Goal: Communication & Community: Participate in discussion

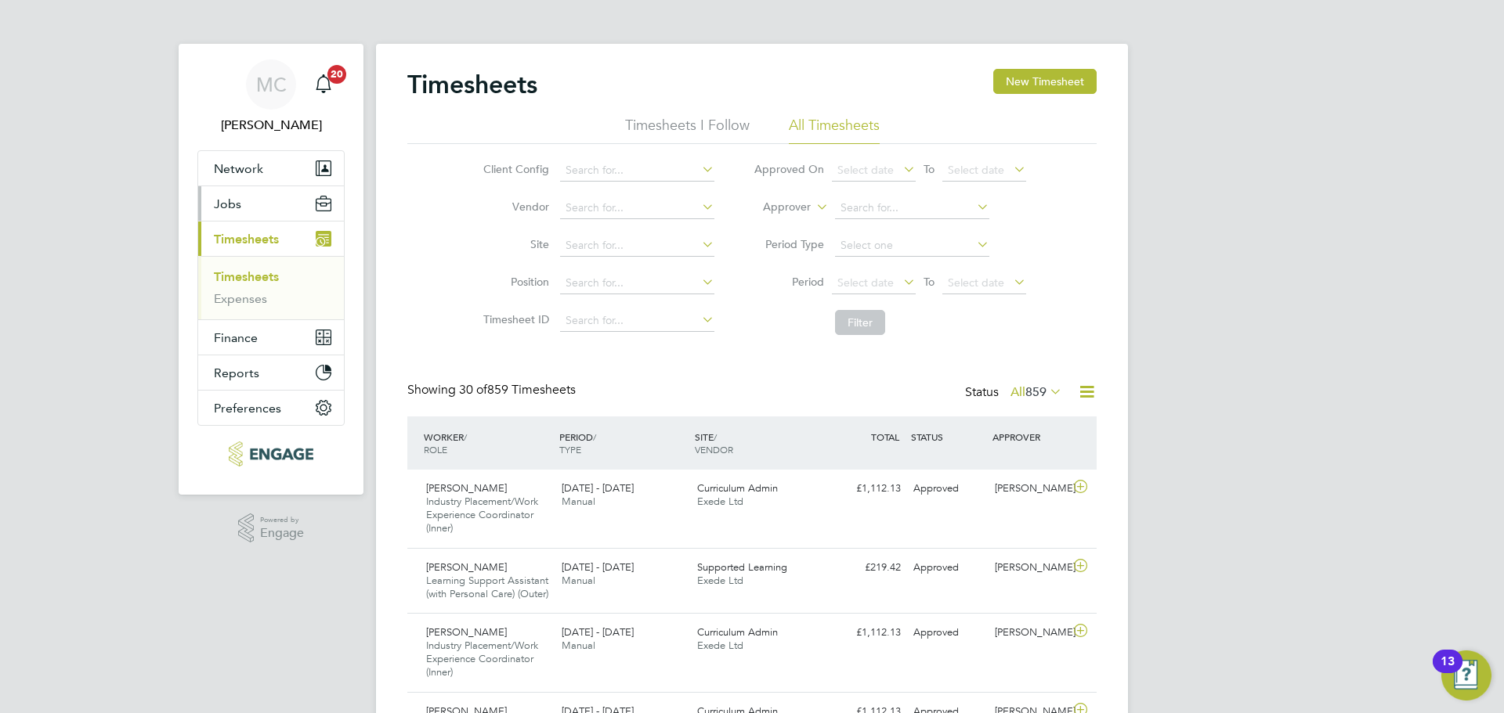
click at [269, 211] on button "Jobs" at bounding box center [271, 203] width 146 height 34
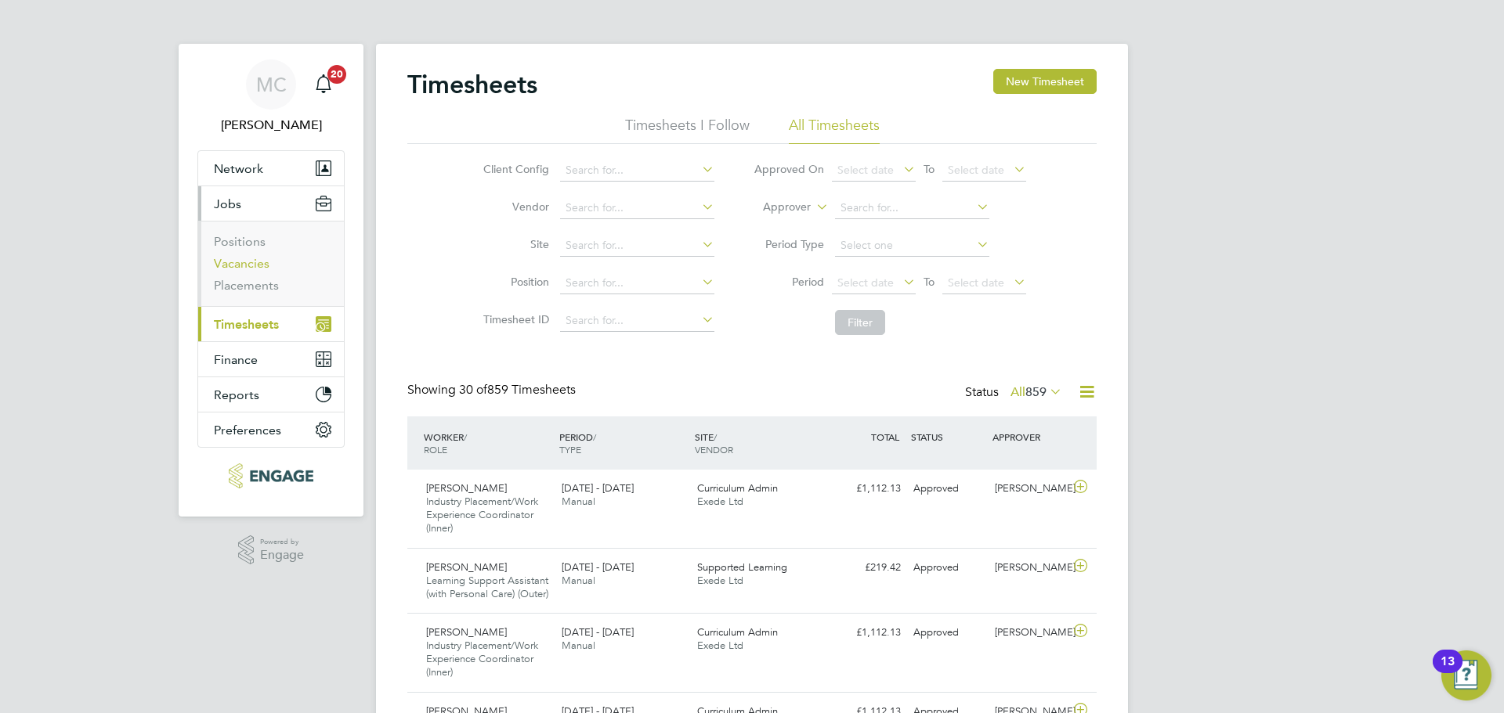
click at [247, 271] on li "Vacancies" at bounding box center [272, 267] width 117 height 22
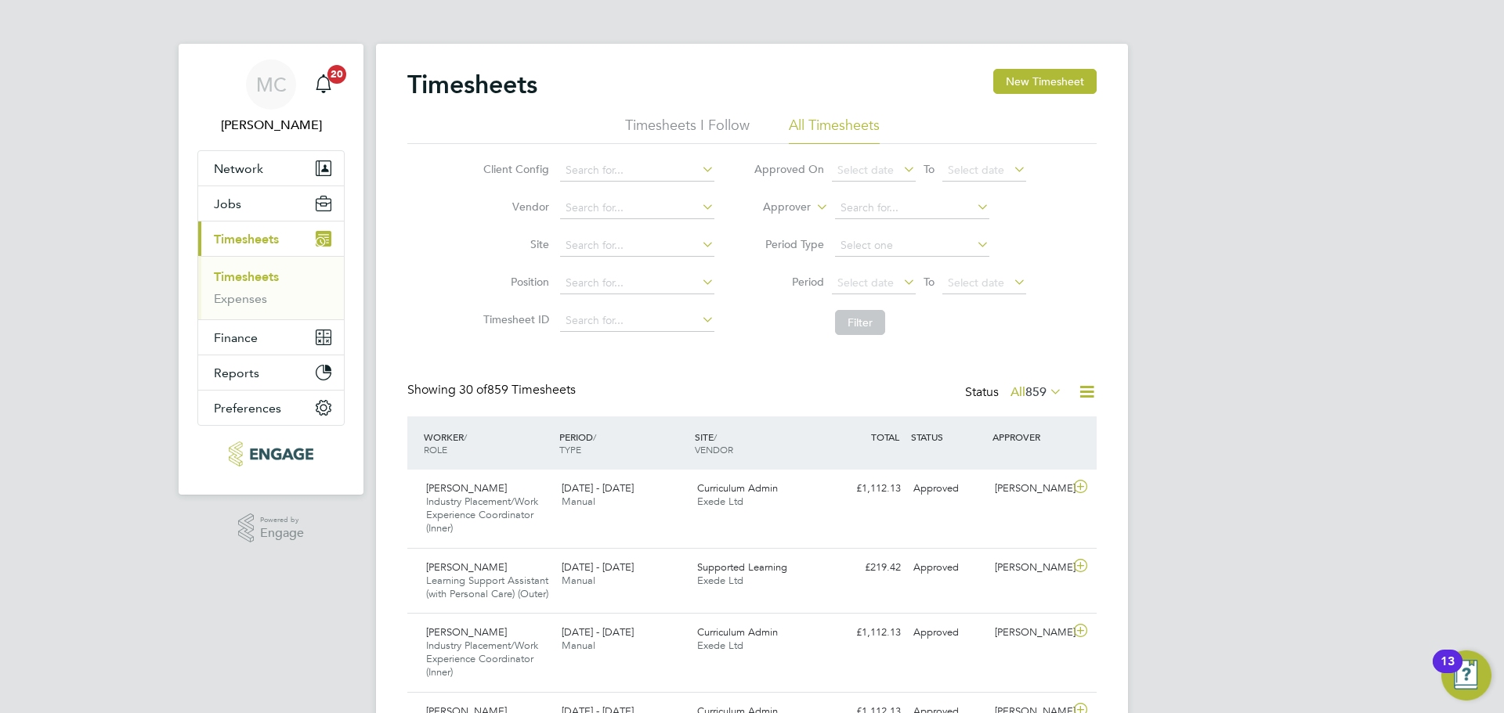
click at [814, 116] on li "All Timesheets" at bounding box center [834, 130] width 91 height 28
click at [240, 208] on button "Jobs" at bounding box center [271, 203] width 146 height 34
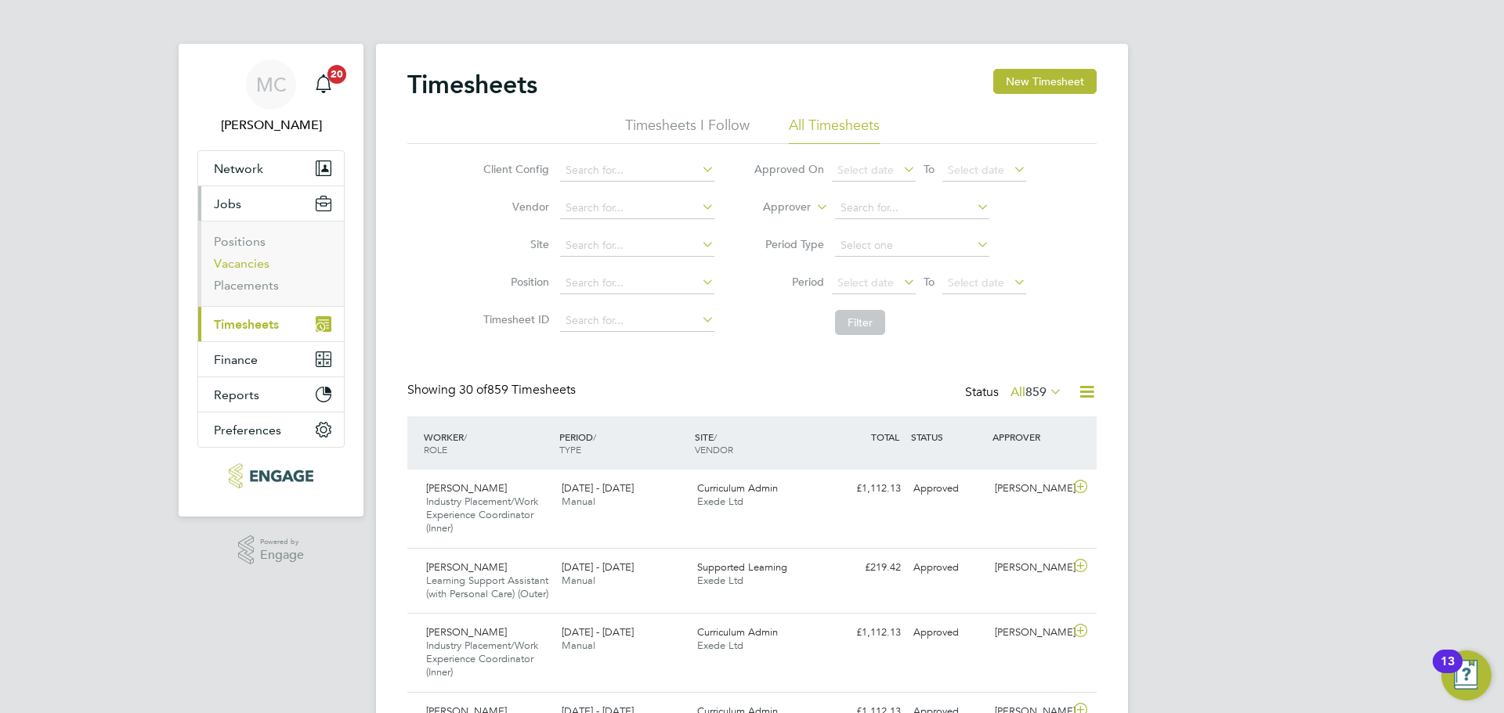
click at [247, 264] on link "Vacancies" at bounding box center [242, 263] width 56 height 15
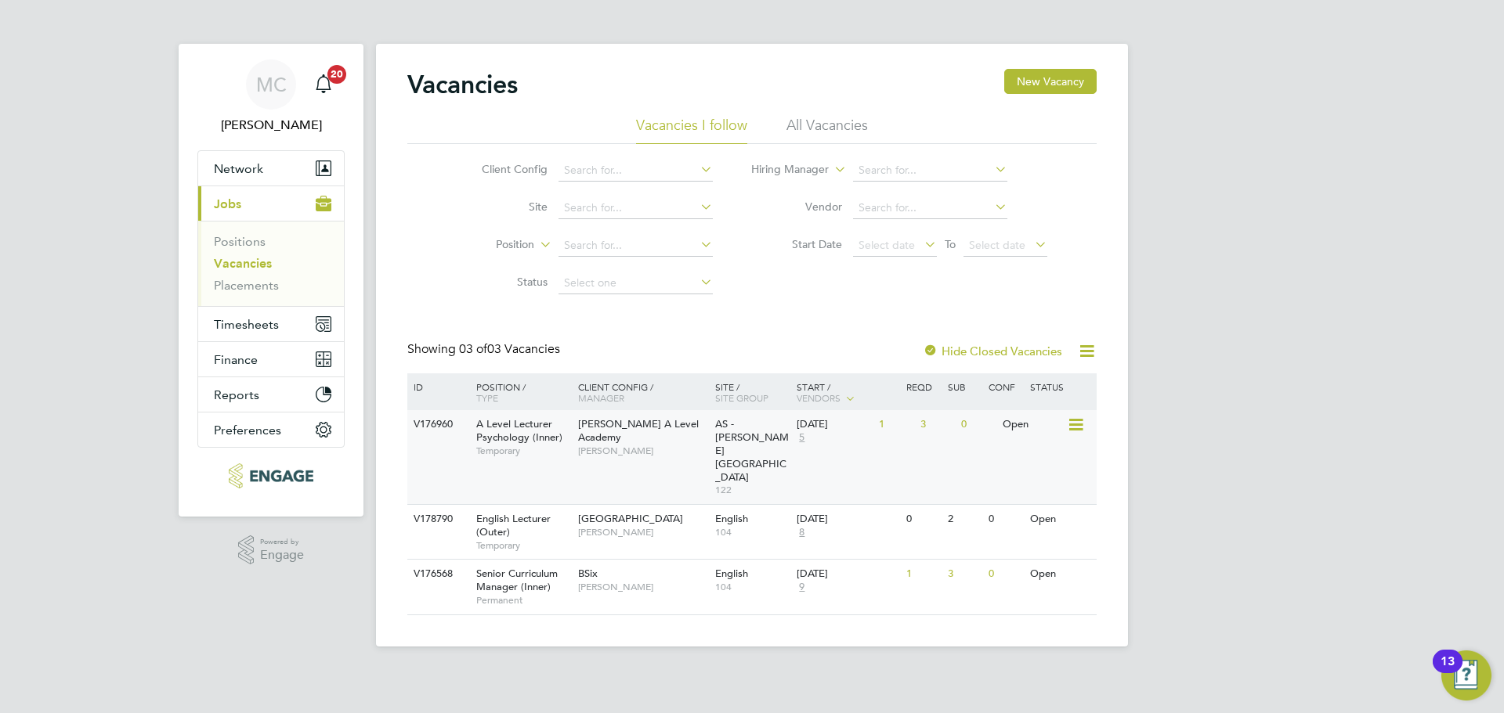
click at [643, 445] on span "Kerry Baker" at bounding box center [642, 451] width 129 height 13
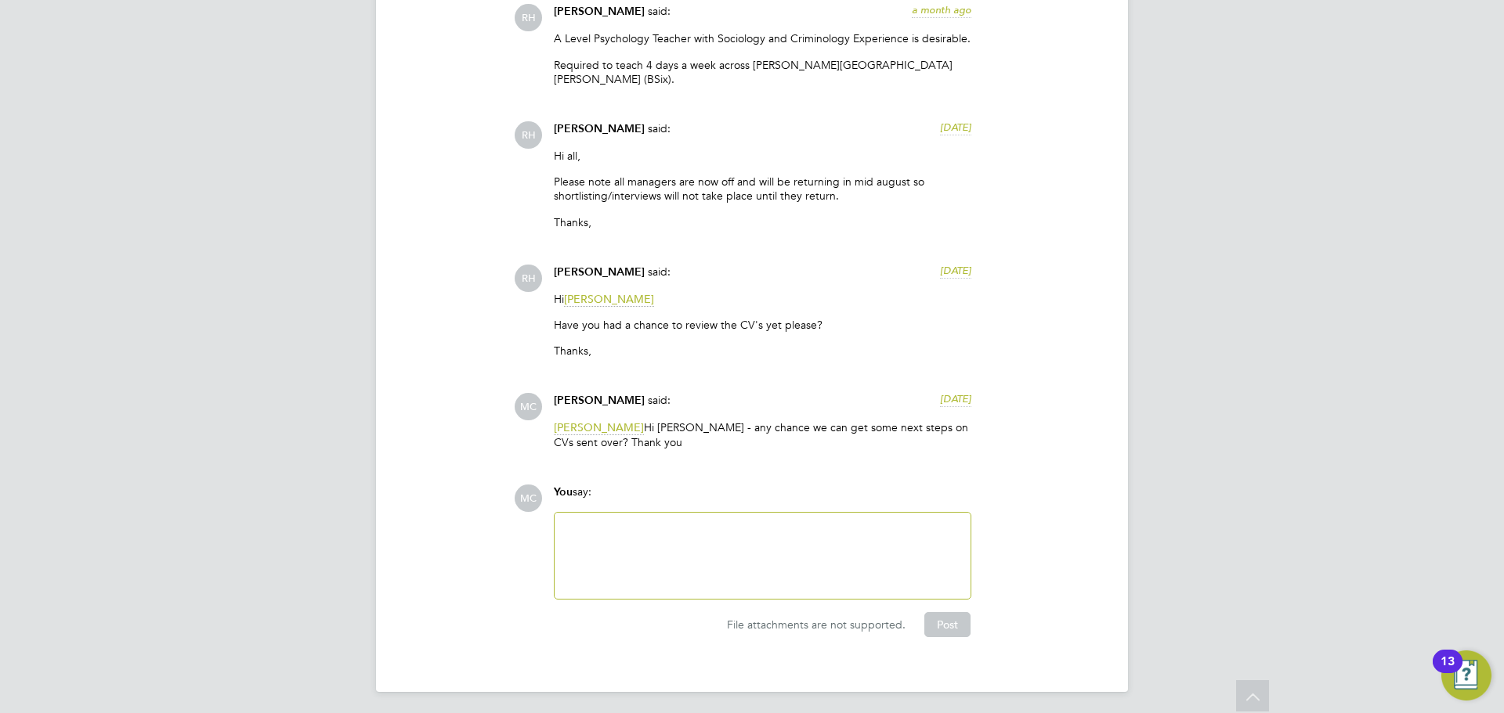
scroll to position [3187, 0]
click at [663, 565] on div at bounding box center [762, 553] width 397 height 67
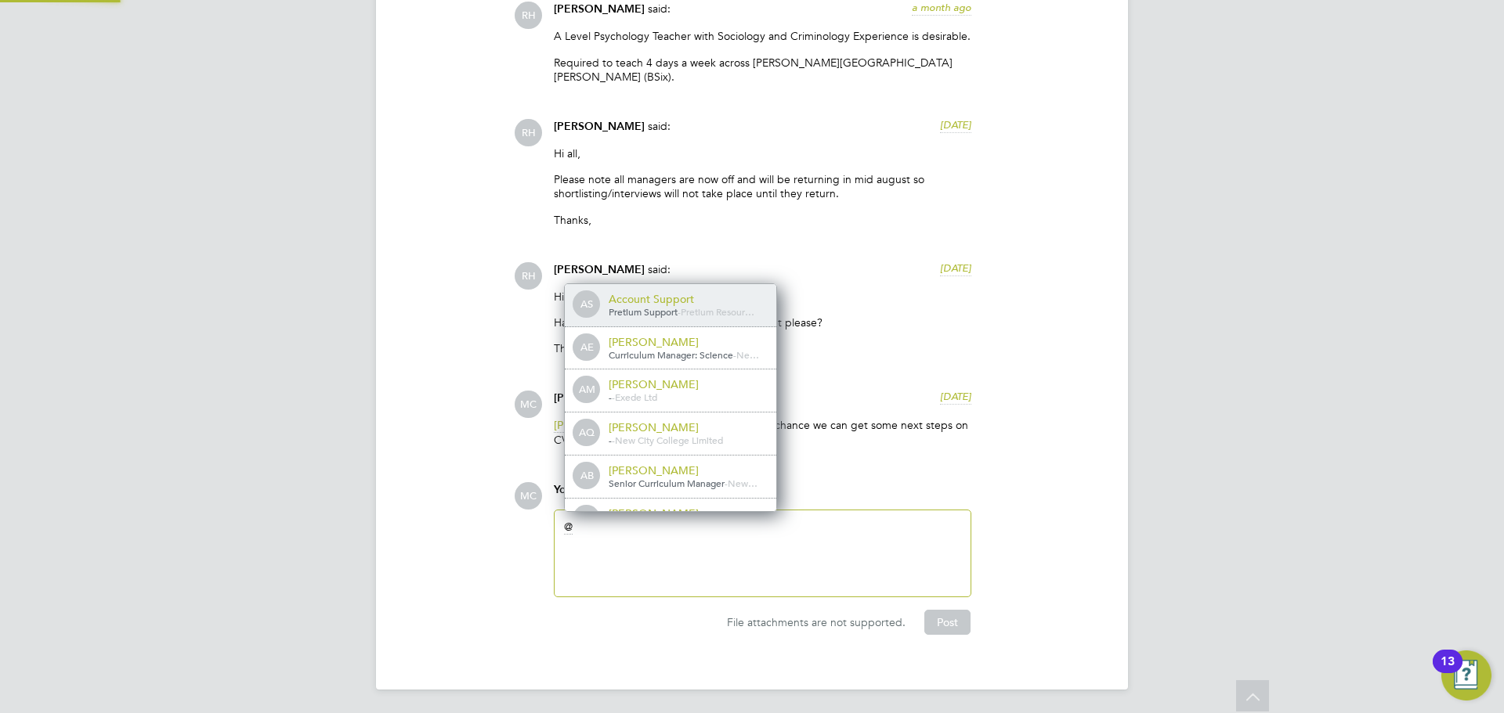
scroll to position [13, 157]
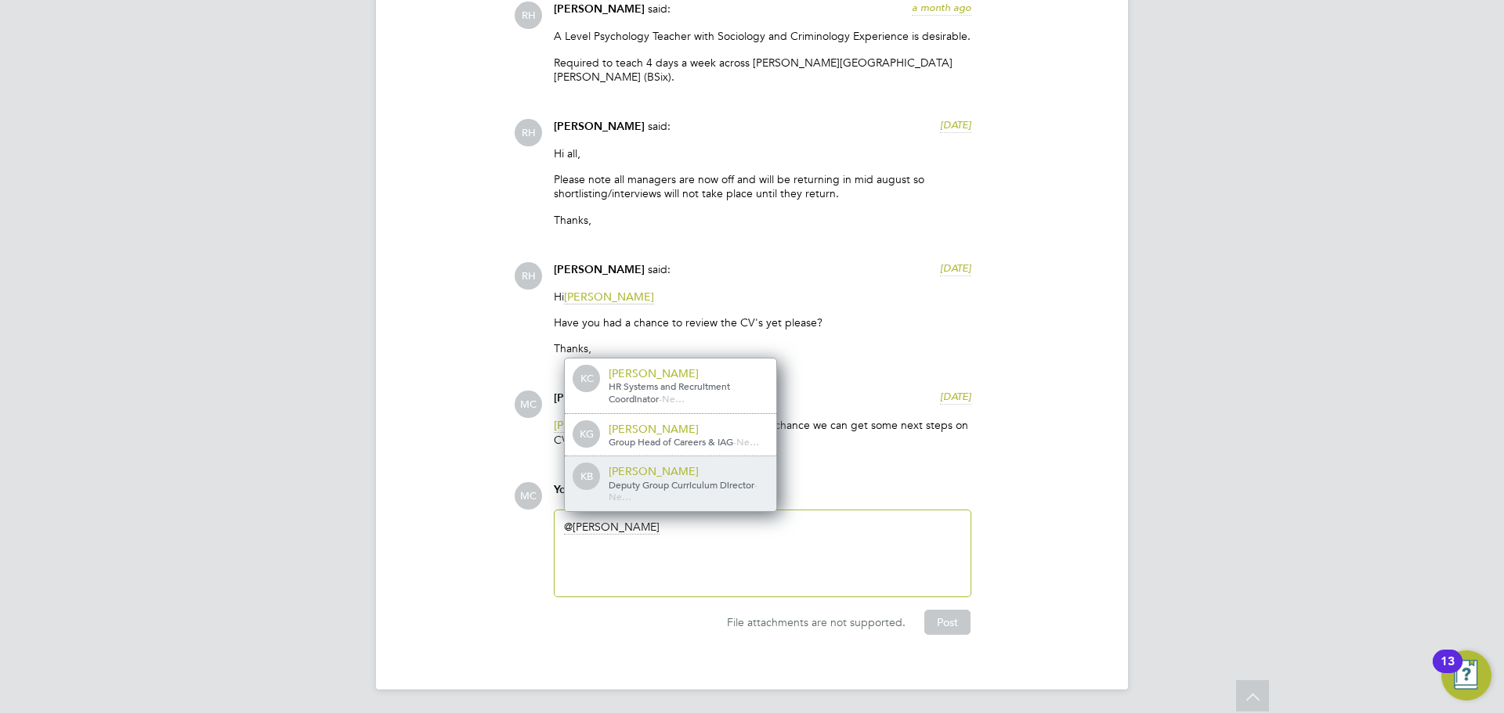
click at [753, 472] on div "Kerry Baker" at bounding box center [686, 471] width 157 height 14
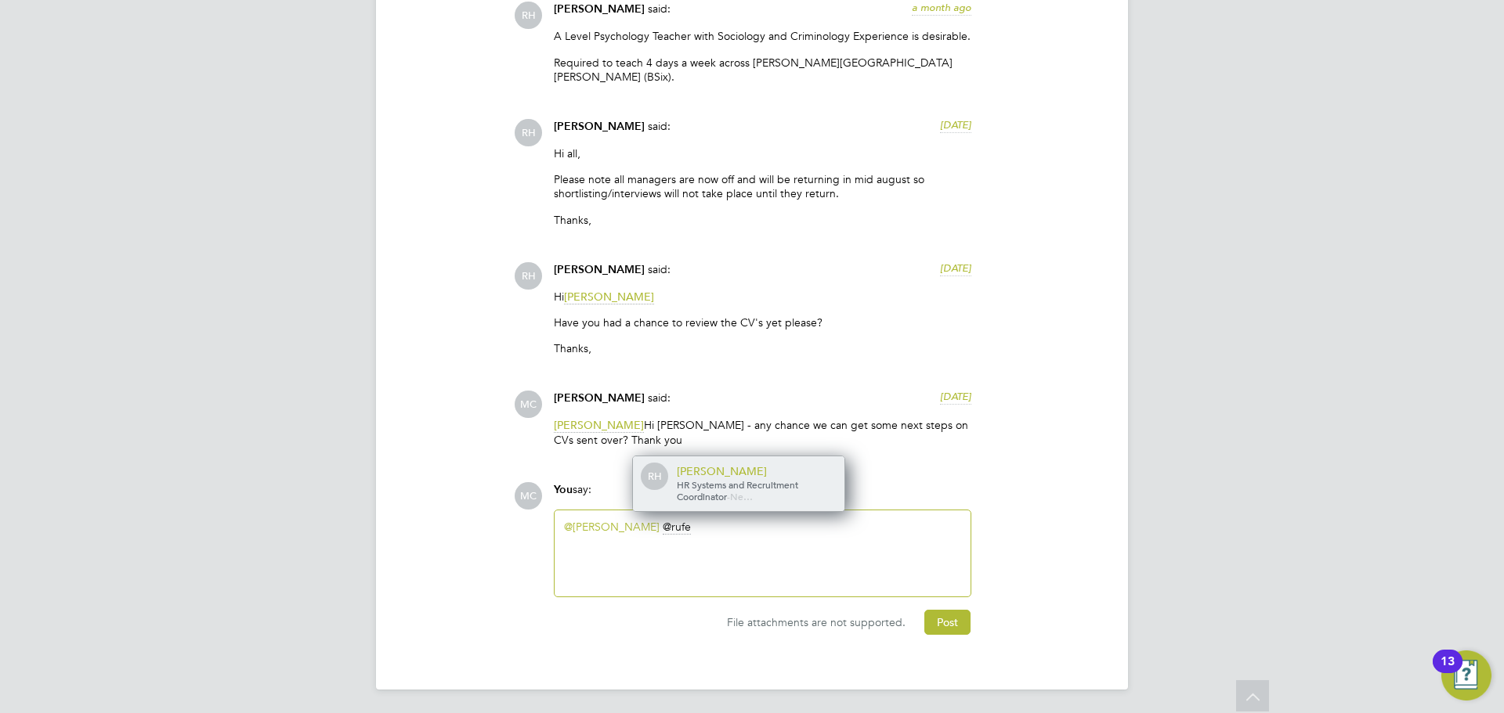
click at [754, 478] on span "HR Systems and Recruitment Coordinator" at bounding box center [737, 490] width 121 height 25
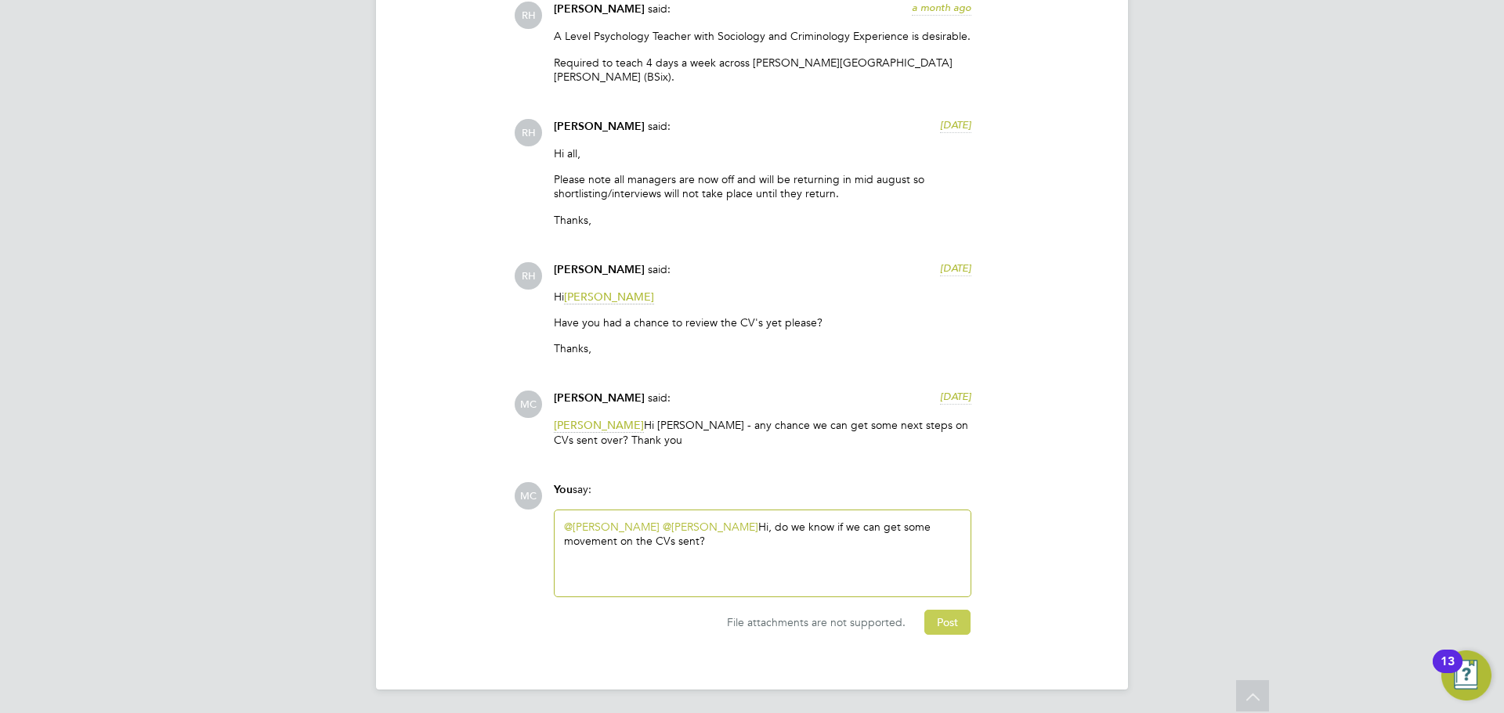
click at [955, 612] on button "Post" at bounding box center [947, 622] width 46 height 25
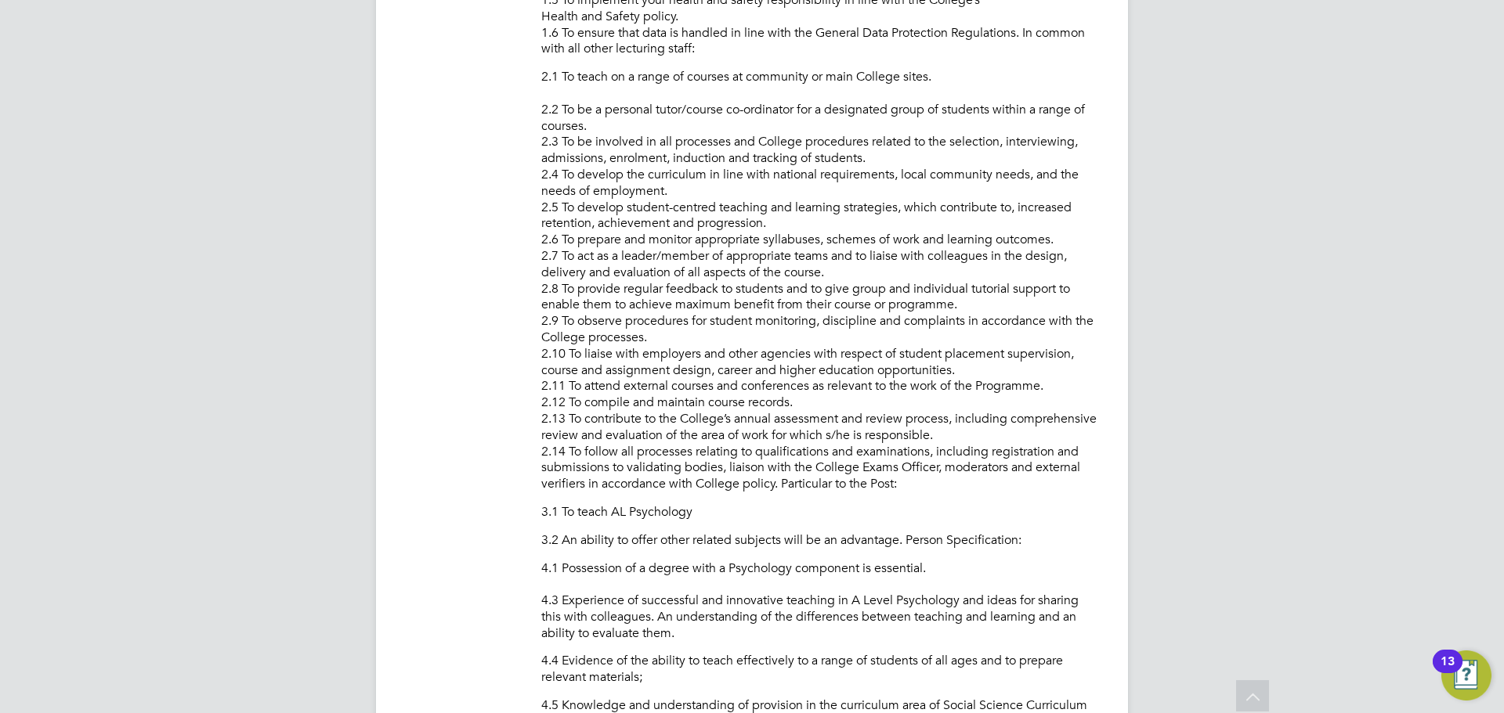
scroll to position [760, 0]
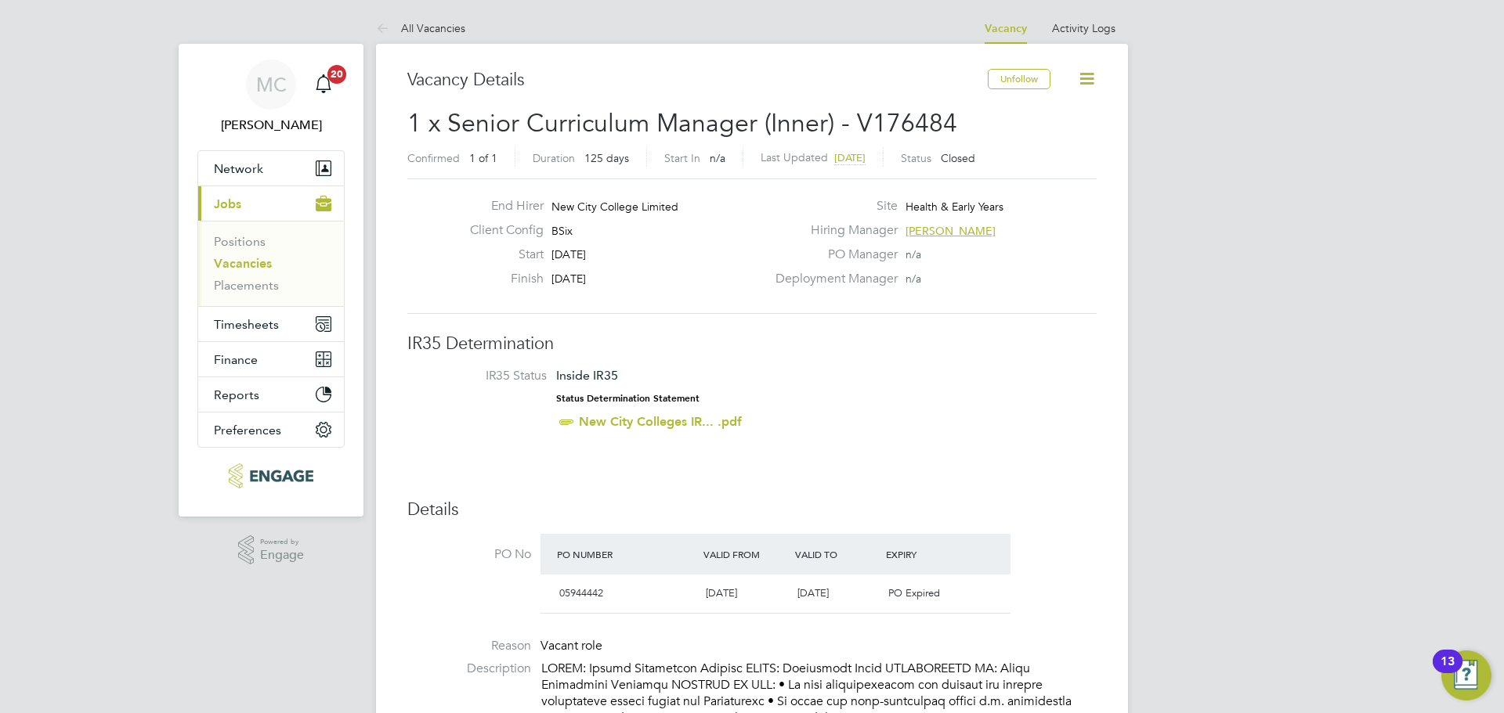
click at [255, 261] on link "Vacancies" at bounding box center [243, 263] width 58 height 15
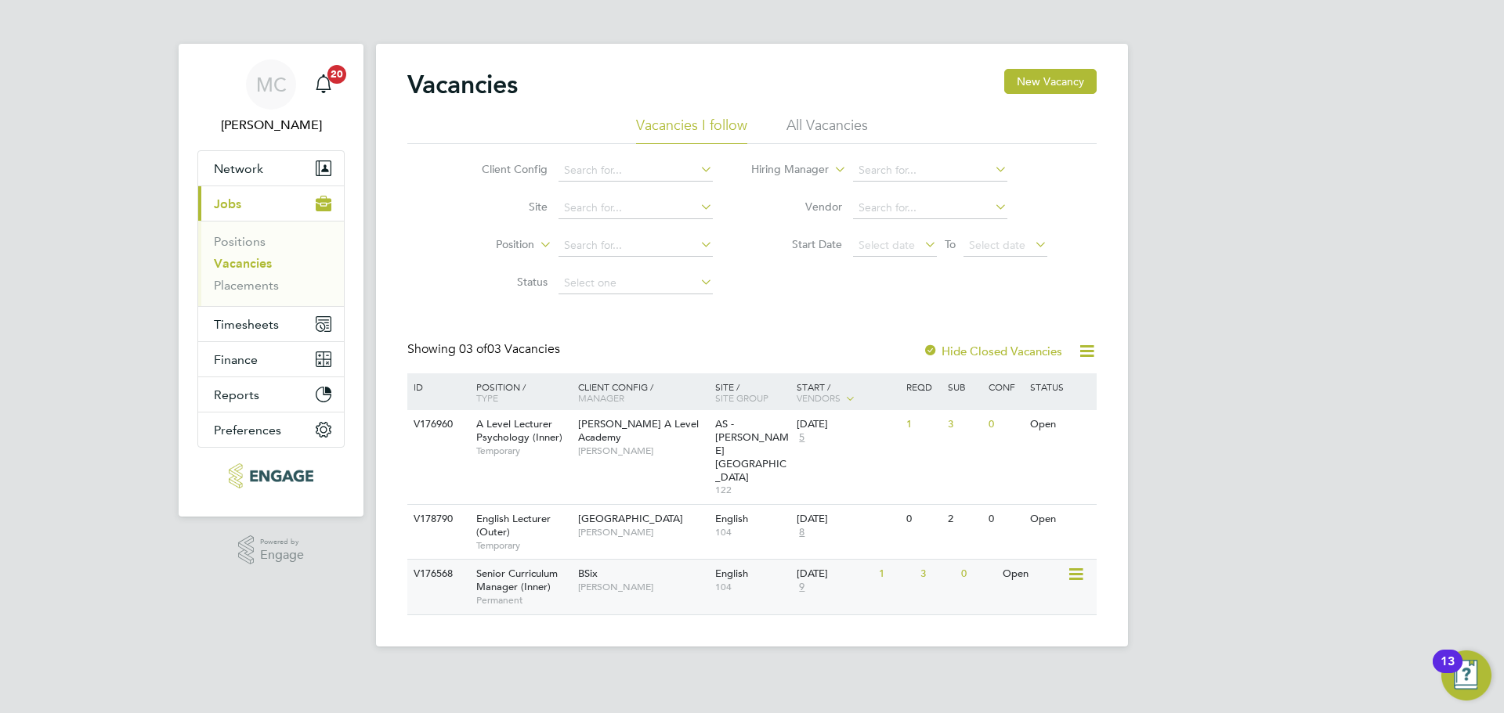
click at [697, 560] on div "BSix Fiona Matthews" at bounding box center [642, 580] width 137 height 41
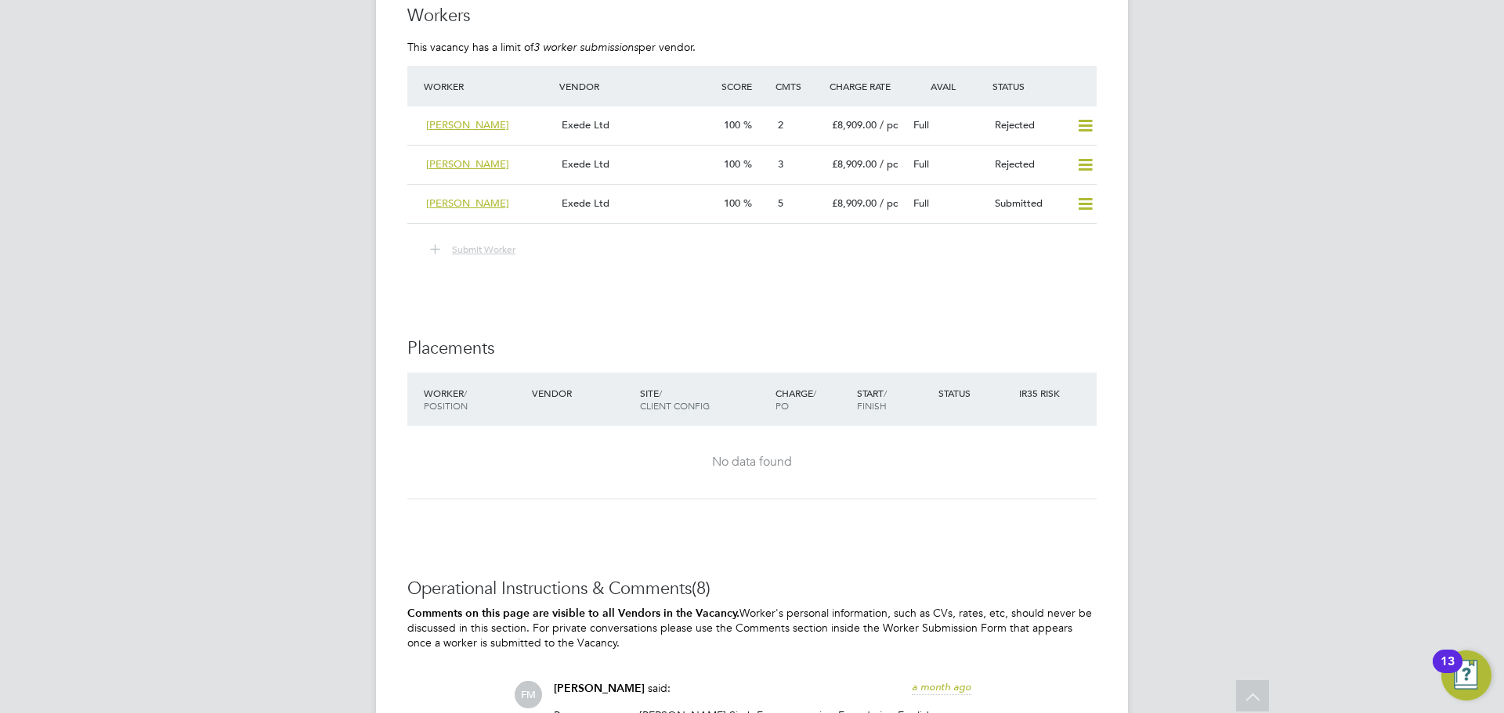
scroll to position [1410, 0]
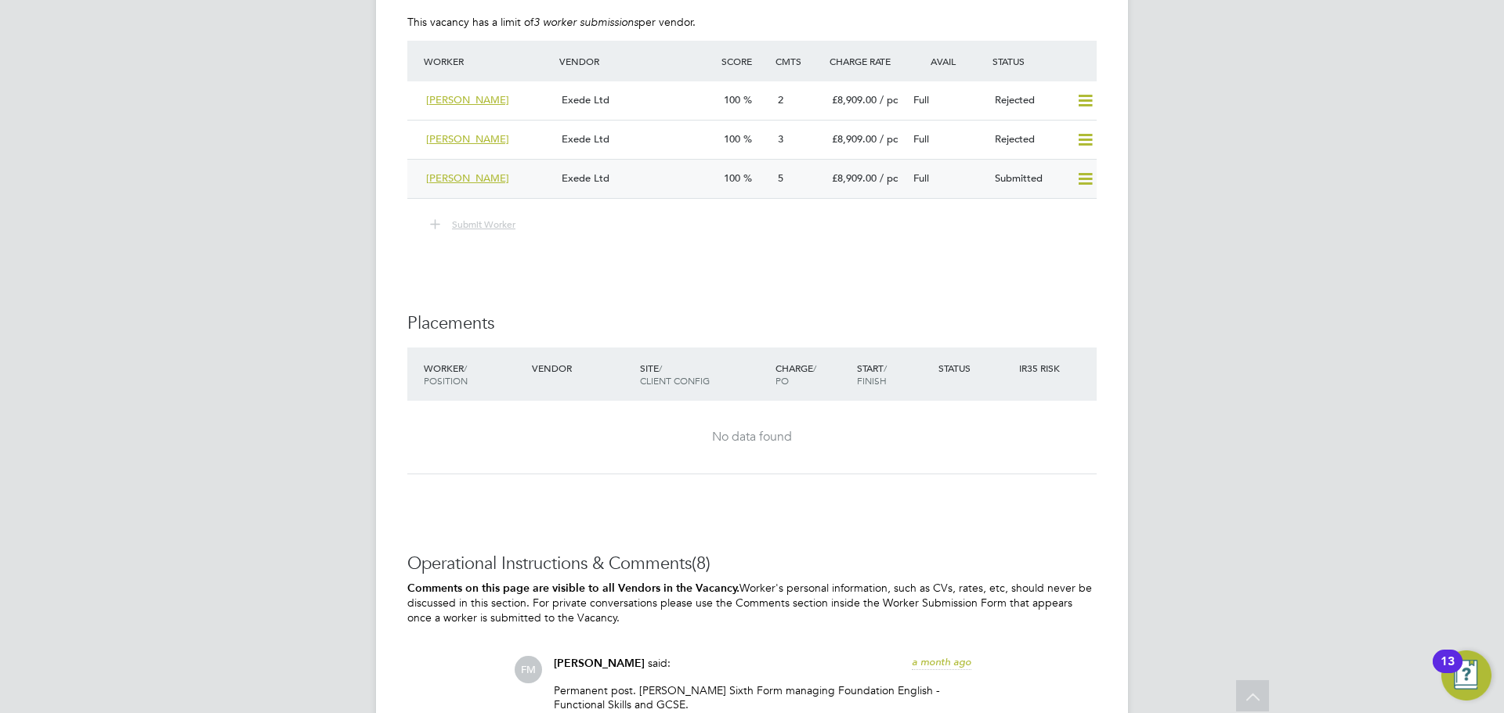
click at [614, 172] on div "Exede Ltd" at bounding box center [636, 179] width 162 height 26
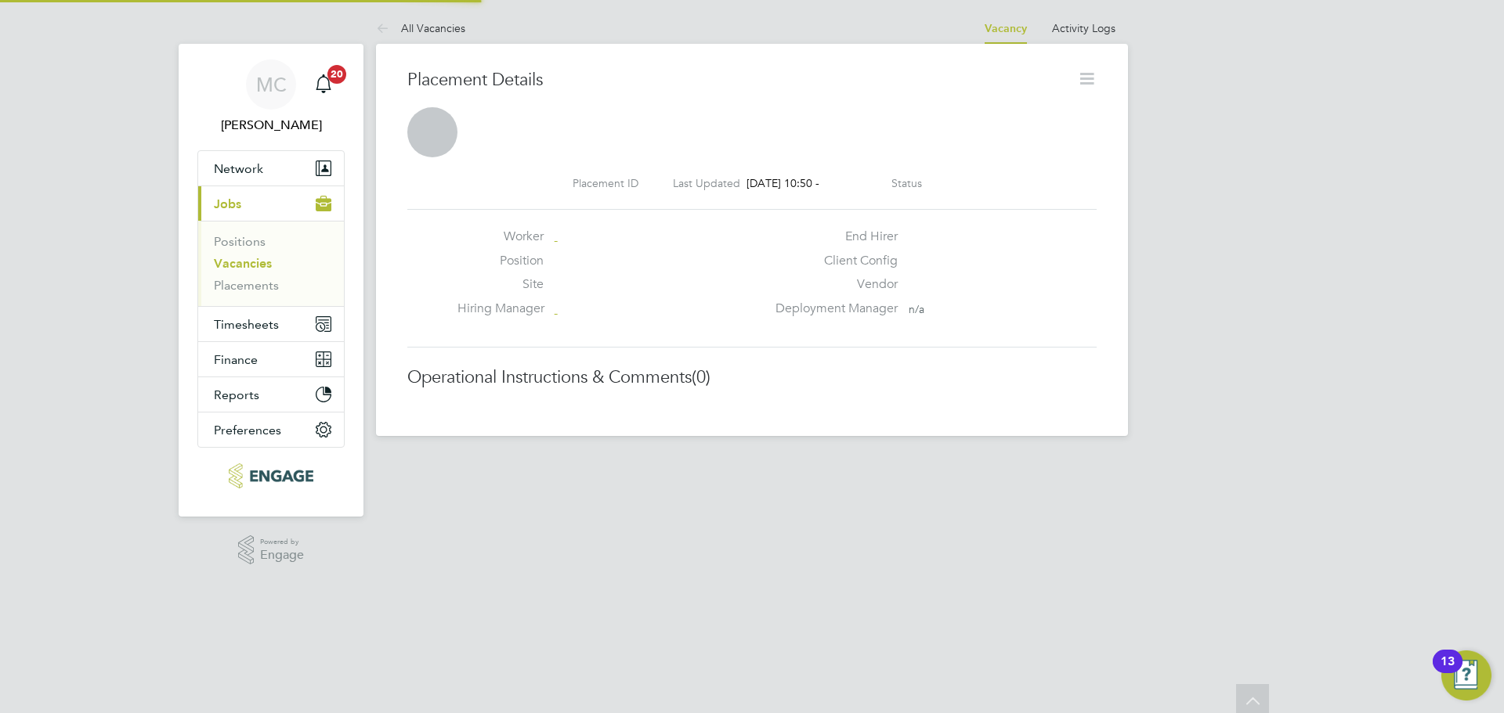
scroll to position [15, 230]
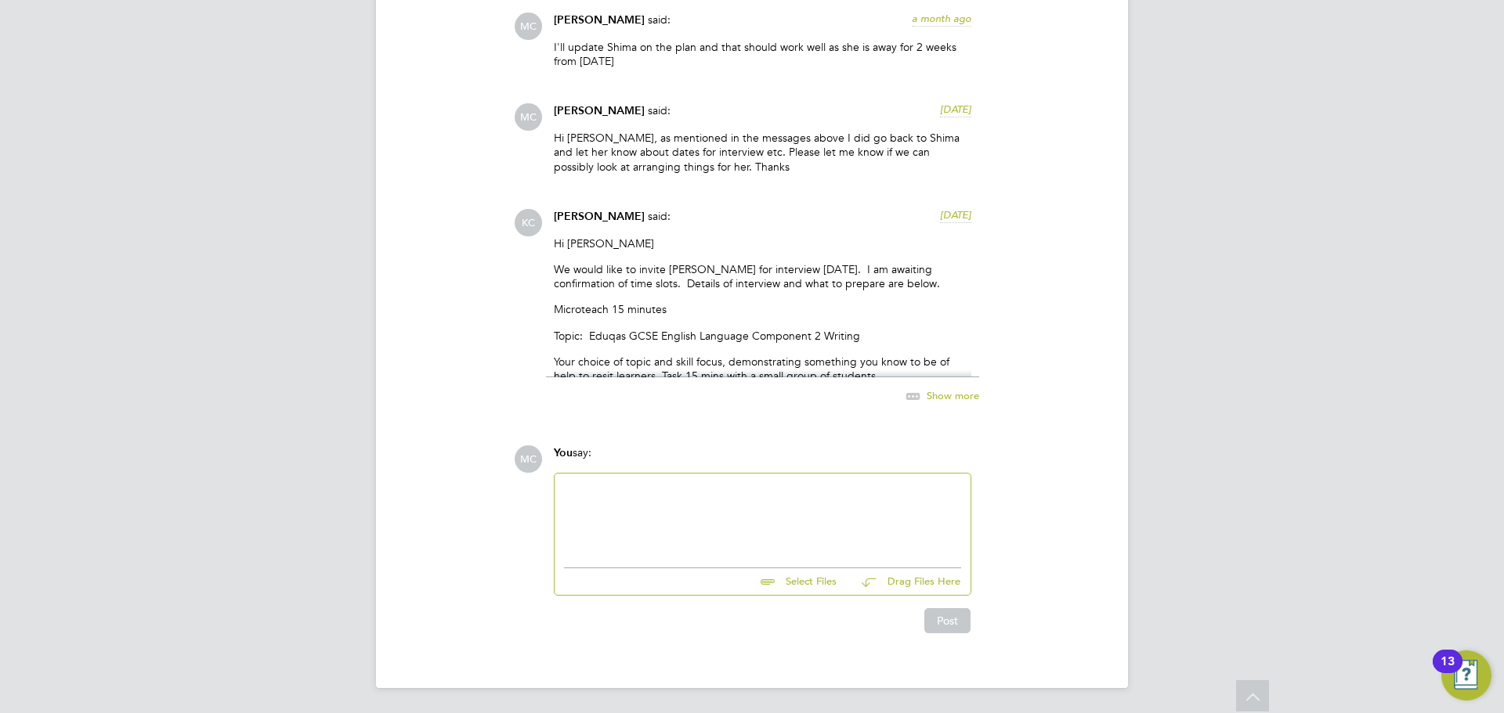
click at [731, 504] on div at bounding box center [762, 516] width 397 height 67
click at [719, 488] on div "Hi [PERSON_NAME], to confirm all fine for [DATE] if you can just let me know th…" at bounding box center [762, 516] width 397 height 67
click at [579, 489] on div "Hi [PERSON_NAME], to confirm all fine for [DATE] if you can just let me know th…" at bounding box center [762, 516] width 397 height 67
drag, startPoint x: 612, startPoint y: 492, endPoint x: 637, endPoint y: 500, distance: 27.0
click at [616, 492] on div "Hi @[PERSON_NAME], to confirm all fine for [DATE] if you can just let me know t…" at bounding box center [762, 516] width 397 height 67
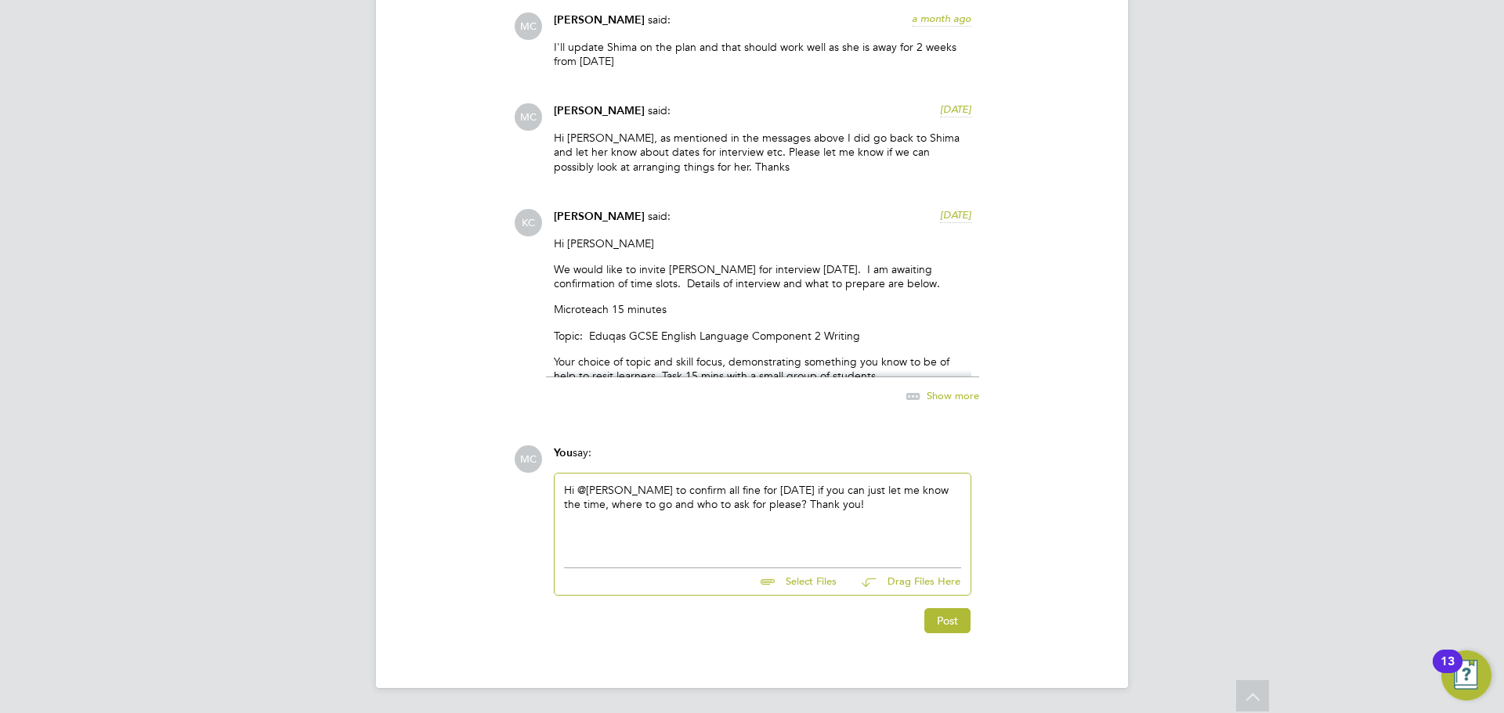
click at [917, 513] on div "Hi @[PERSON_NAME] to confirm all fine for [DATE] if you can just let me know th…" at bounding box center [762, 516] width 397 height 67
click at [941, 628] on button "Post" at bounding box center [947, 620] width 46 height 25
